Goal: Task Accomplishment & Management: Manage account settings

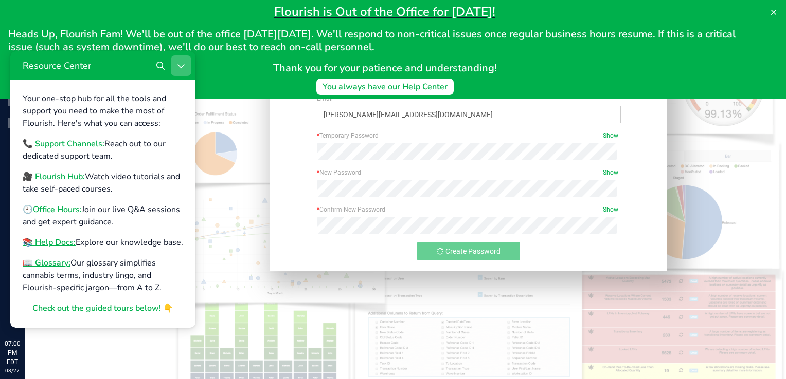
click at [184, 67] on icon "Close Resource Center" at bounding box center [181, 66] width 8 height 8
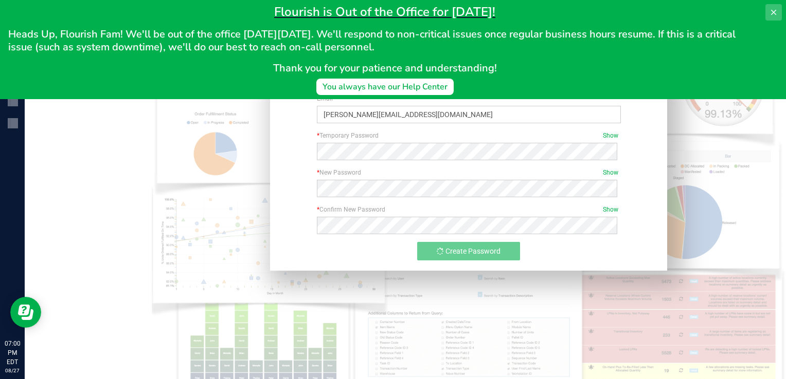
click at [776, 10] on icon at bounding box center [773, 12] width 8 height 8
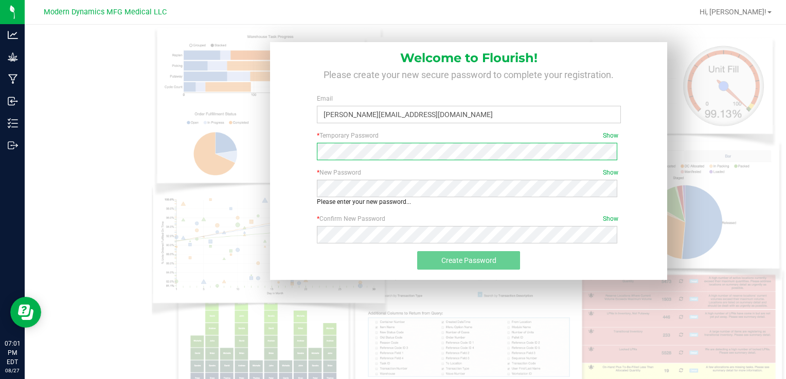
click at [286, 157] on div "* Temporary Password Show Required" at bounding box center [468, 149] width 383 height 37
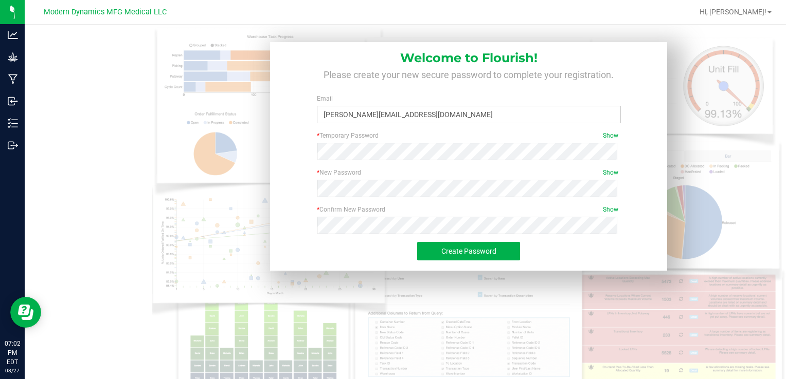
click at [292, 238] on div "* Confirm New Password Show Please confirm your password. Passwords do not matc…" at bounding box center [468, 223] width 383 height 37
click at [441, 253] on span "Create Password" at bounding box center [468, 251] width 55 height 8
